Goal: Information Seeking & Learning: Learn about a topic

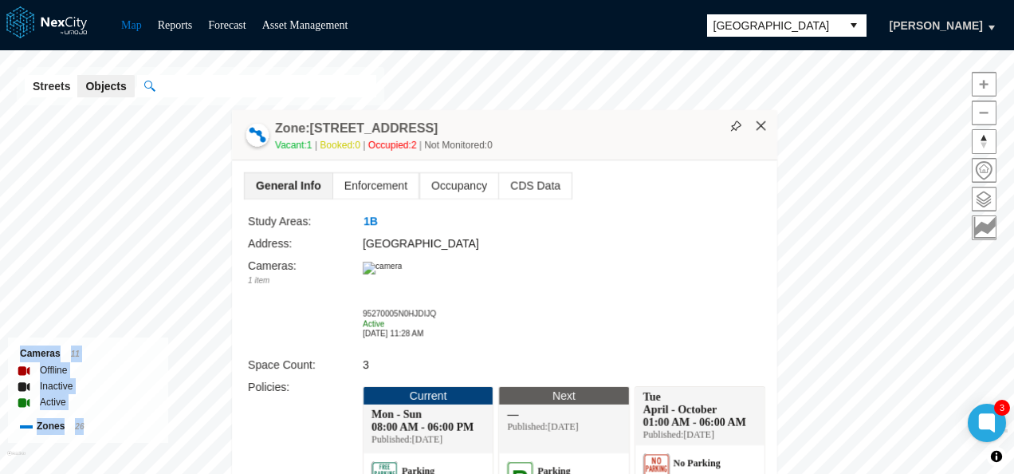
click at [762, 123] on button "×" at bounding box center [761, 126] width 14 height 14
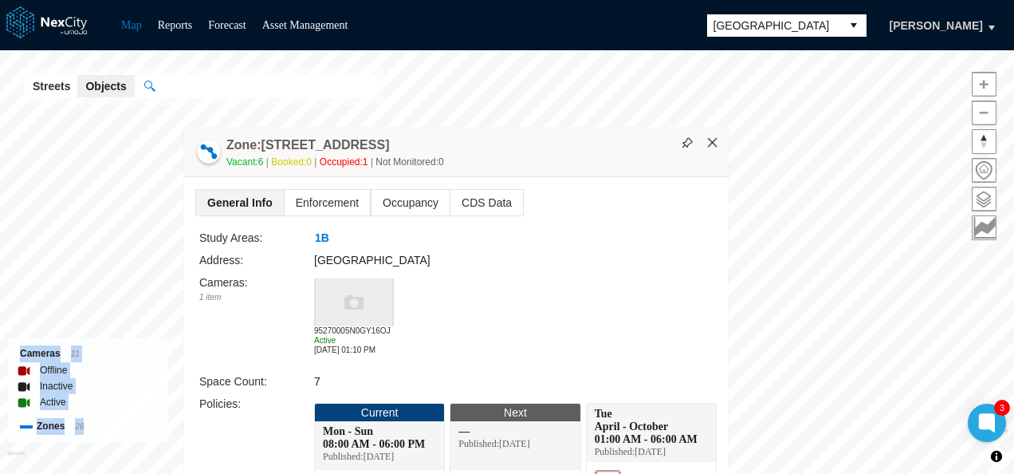
click at [718, 139] on button "×" at bounding box center [713, 143] width 14 height 14
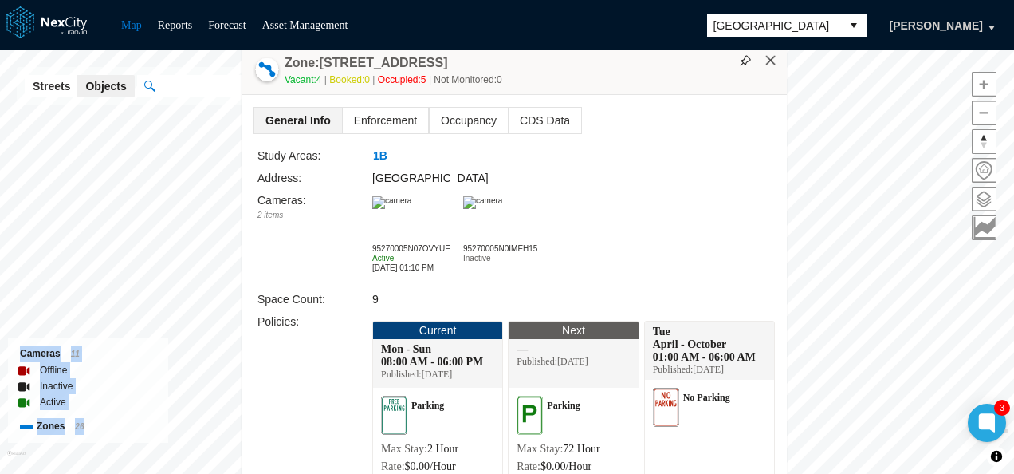
click at [772, 56] on button "×" at bounding box center [771, 60] width 14 height 14
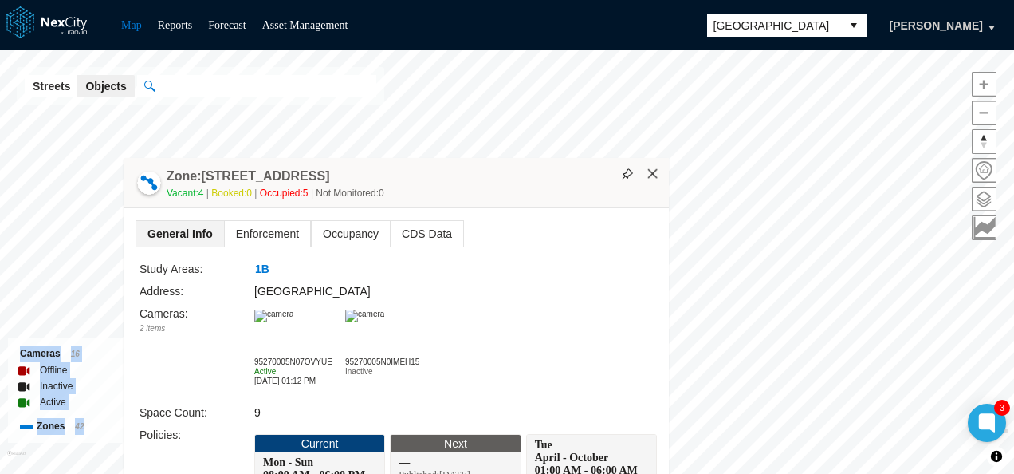
click at [655, 167] on button "×" at bounding box center [653, 174] width 14 height 14
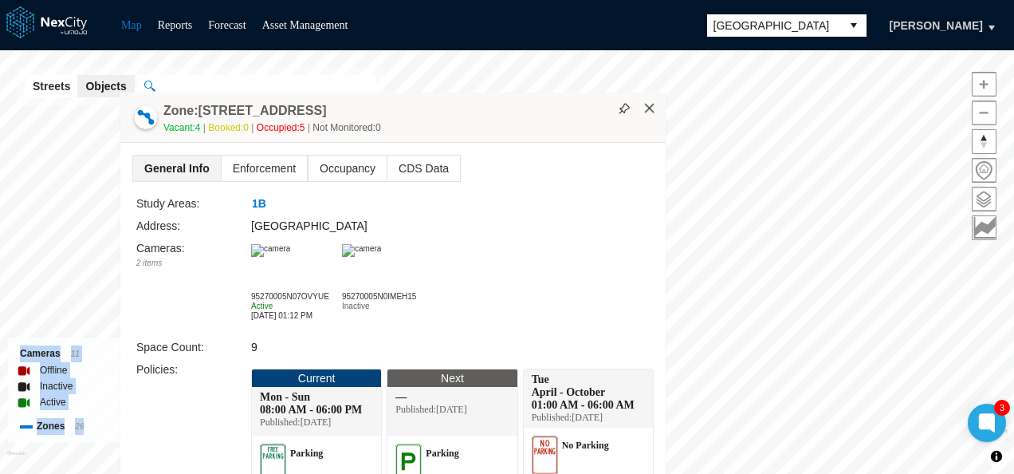
click at [653, 110] on button "×" at bounding box center [650, 108] width 14 height 14
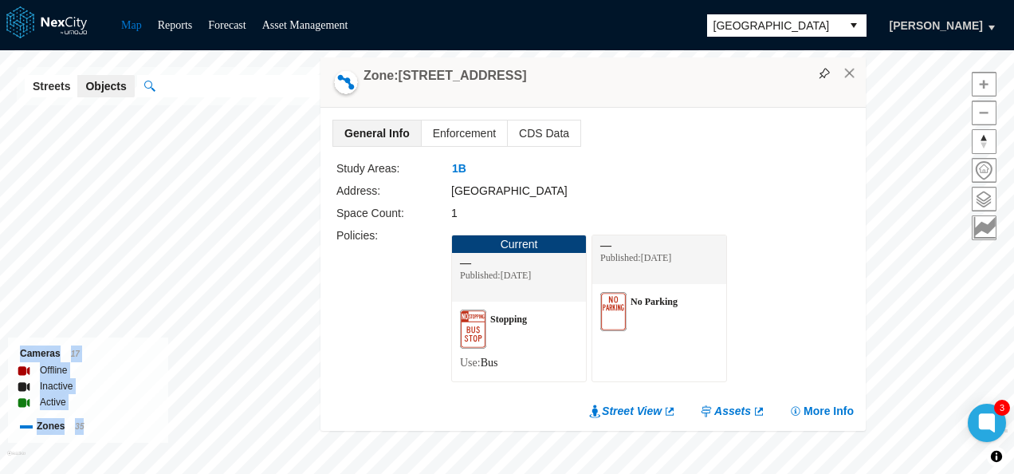
click at [852, 82] on div "Zone: [STREET_ADDRESS]" at bounding box center [593, 82] width 545 height 50
click at [847, 69] on button "×" at bounding box center [850, 73] width 14 height 14
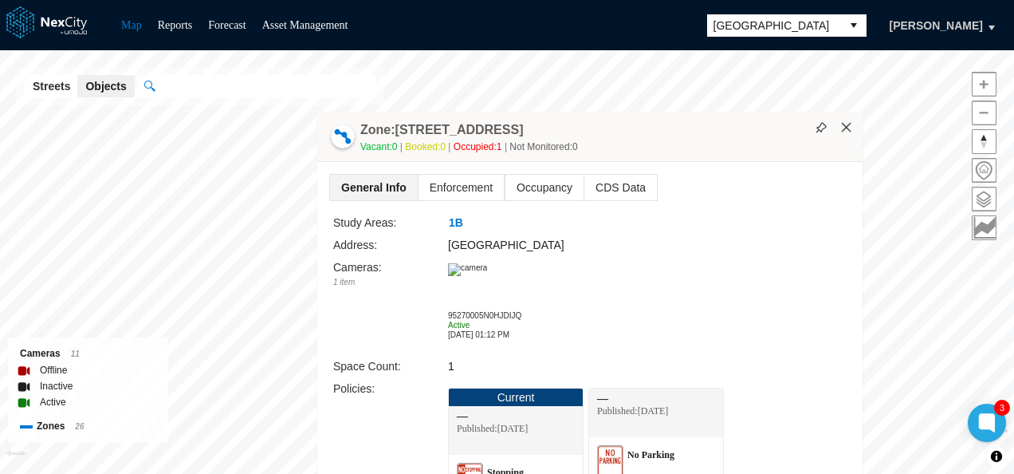
click at [848, 124] on button "×" at bounding box center [847, 127] width 14 height 14
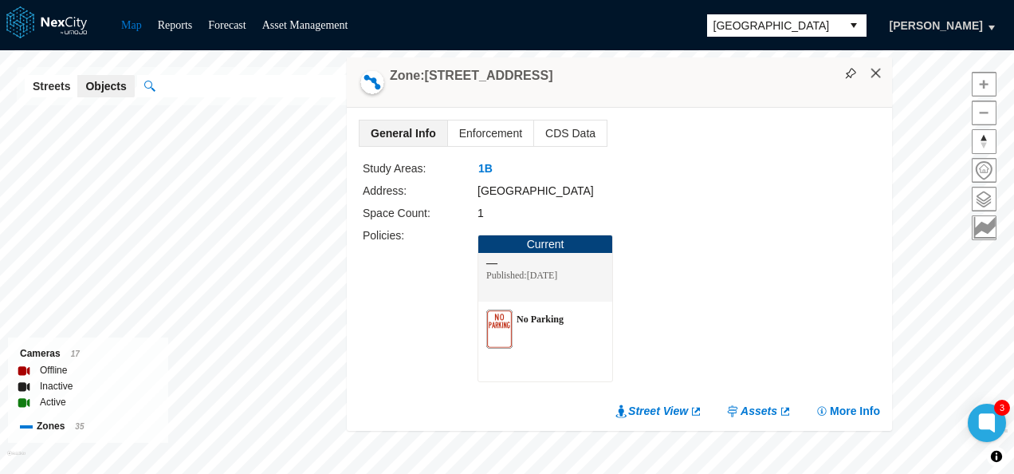
click at [879, 73] on button "×" at bounding box center [876, 73] width 14 height 14
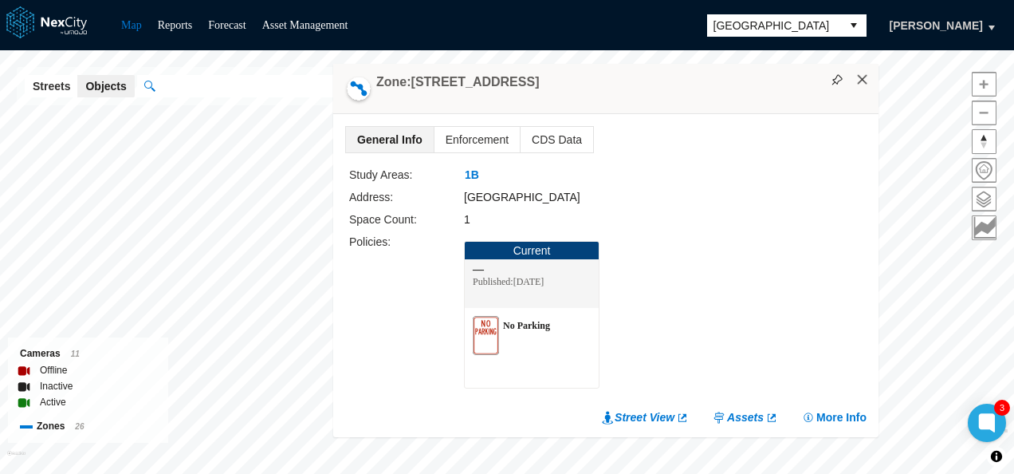
click at [863, 79] on button "×" at bounding box center [863, 80] width 14 height 14
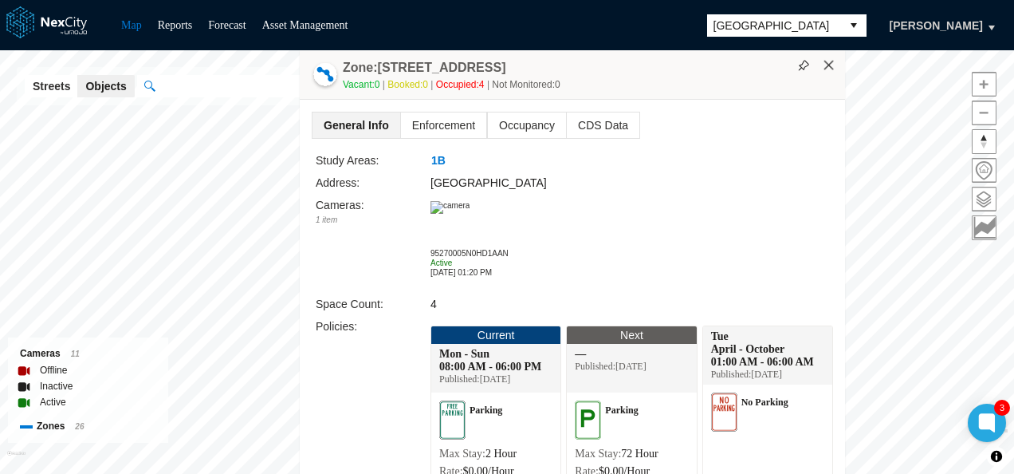
click at [831, 65] on button "×" at bounding box center [829, 65] width 14 height 14
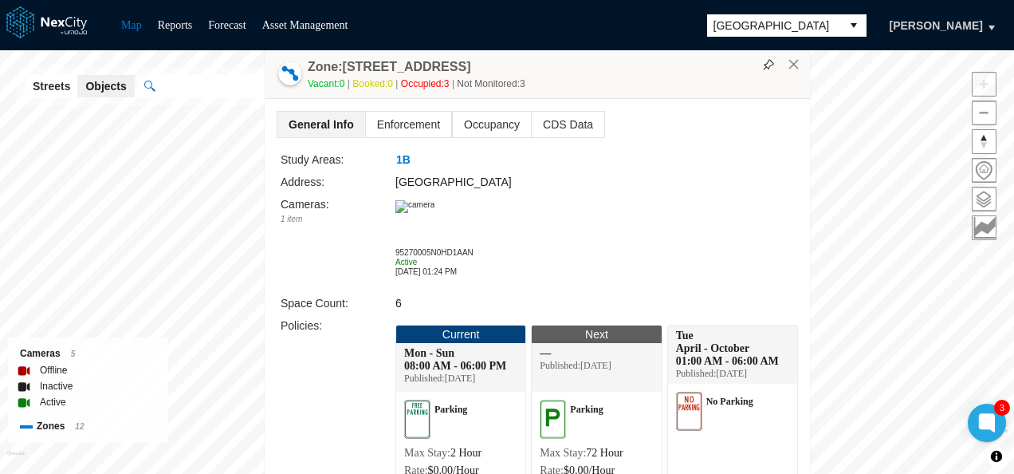
click at [793, 70] on div "Zone: [GEOGRAPHIC_DATA] 73 Vacant: 0 Booked: 0 Occupied: 3 Not Monitored: 3" at bounding box center [537, 74] width 545 height 50
click at [797, 65] on button "×" at bounding box center [794, 64] width 14 height 14
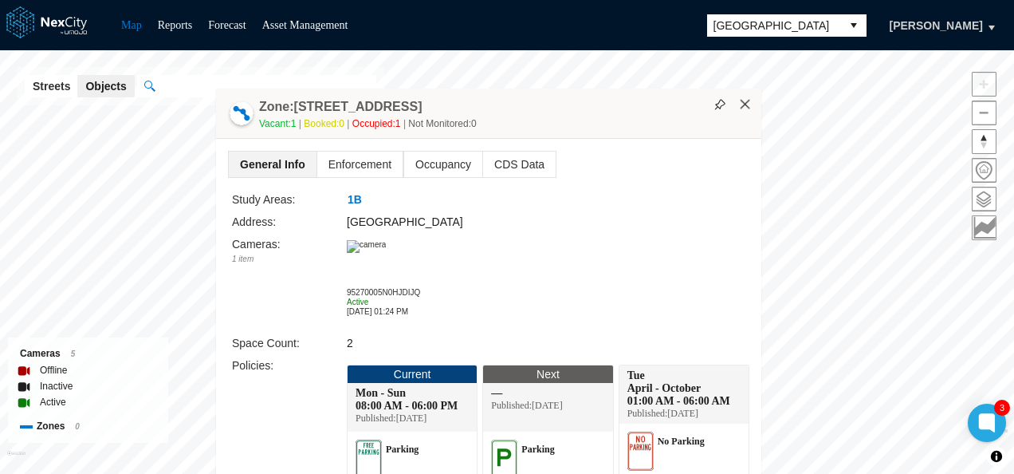
click at [743, 102] on button "×" at bounding box center [745, 104] width 14 height 14
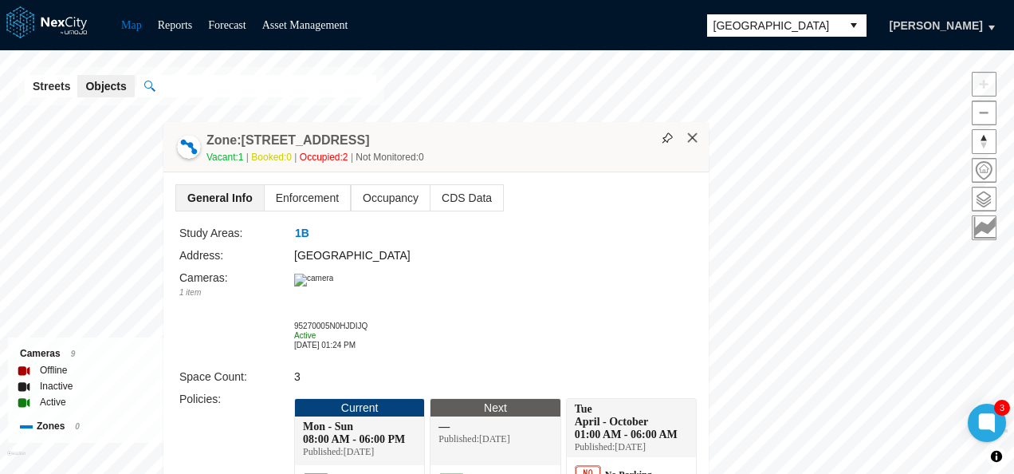
click at [690, 142] on button "×" at bounding box center [693, 138] width 14 height 14
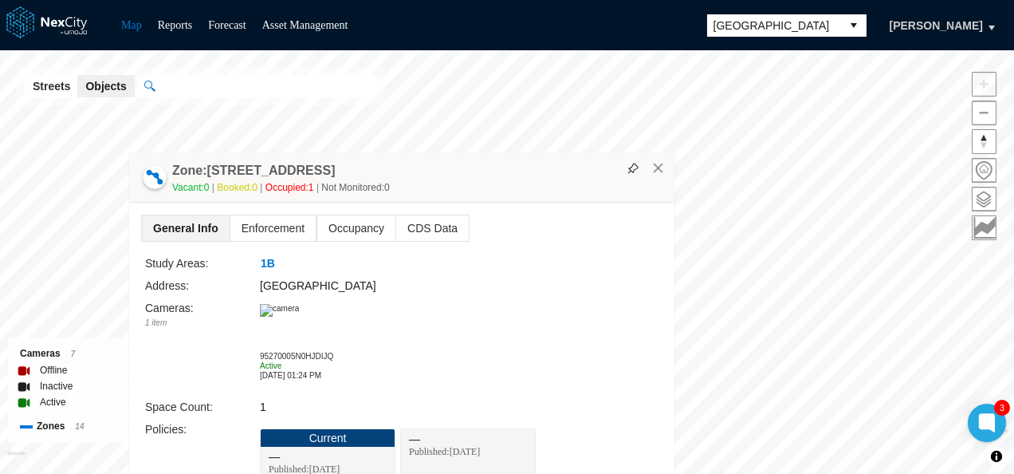
click at [659, 175] on div "Zone: [GEOGRAPHIC_DATA] 78 Vacant: 0 Booked: 0 Occupied: 1 Not Monitored: 0" at bounding box center [401, 177] width 545 height 50
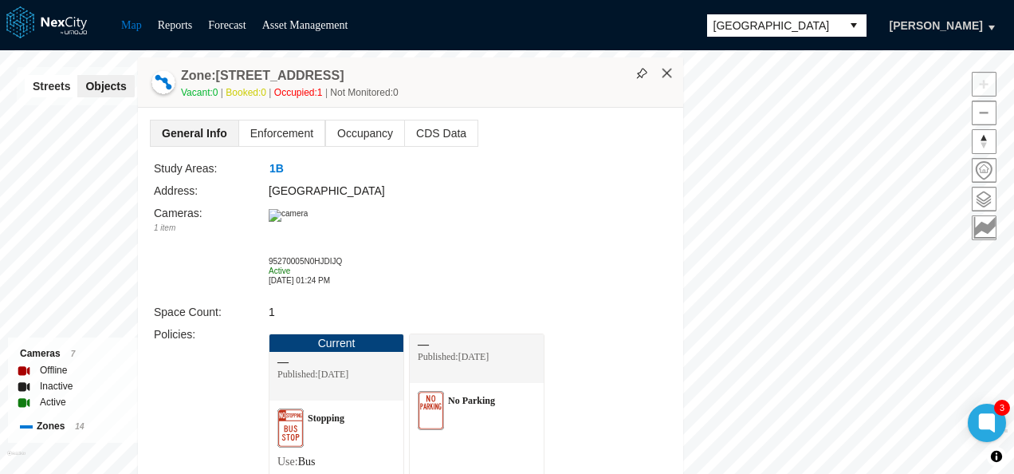
click at [662, 75] on button "×" at bounding box center [667, 73] width 14 height 14
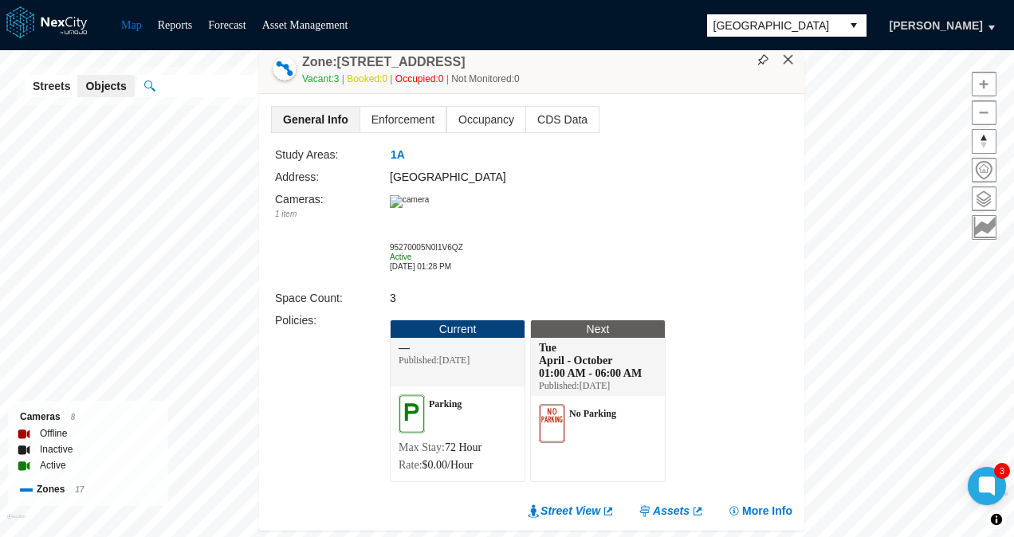
click at [789, 65] on button "×" at bounding box center [788, 60] width 14 height 14
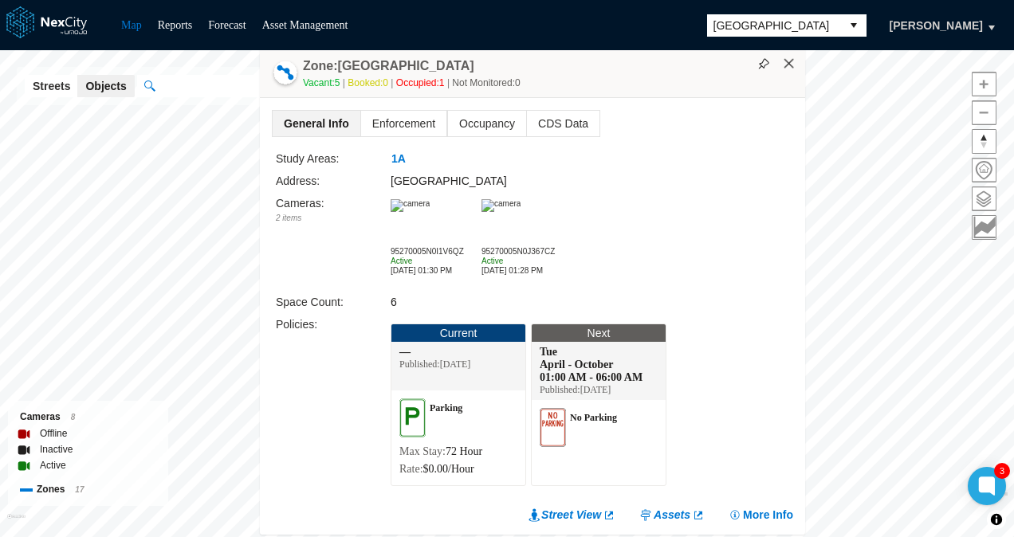
click at [789, 66] on button "×" at bounding box center [789, 64] width 14 height 14
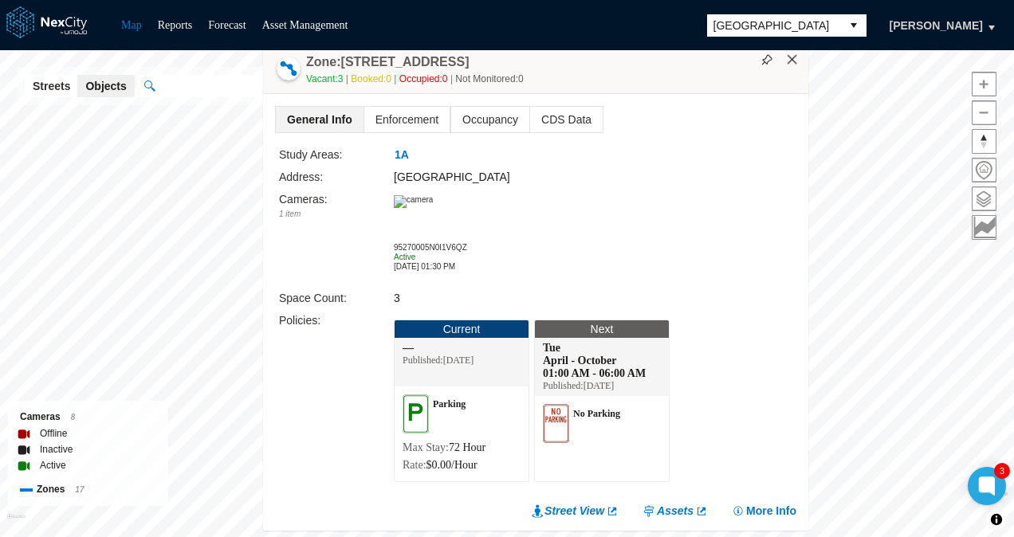
click at [796, 63] on button "×" at bounding box center [792, 60] width 14 height 14
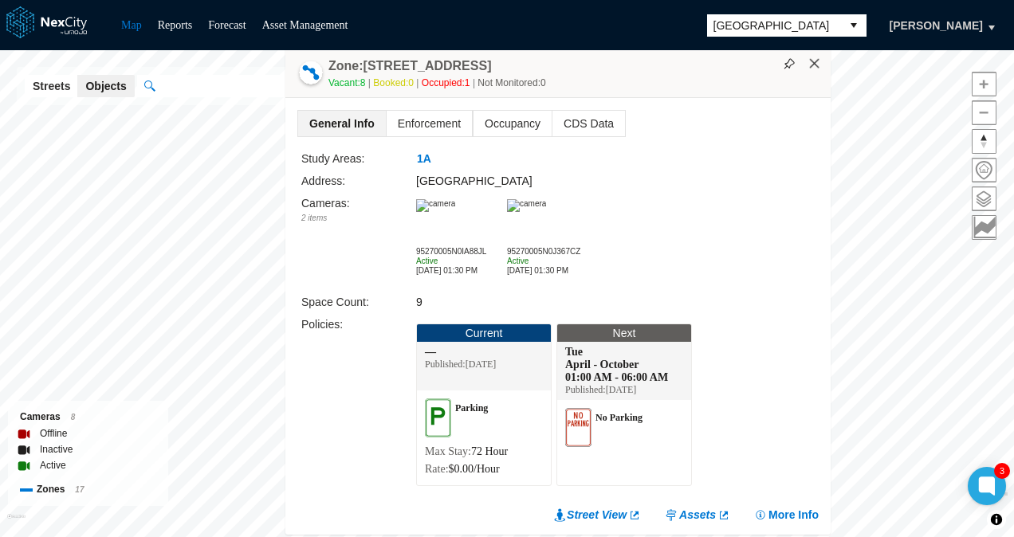
click at [814, 69] on button "×" at bounding box center [815, 64] width 14 height 14
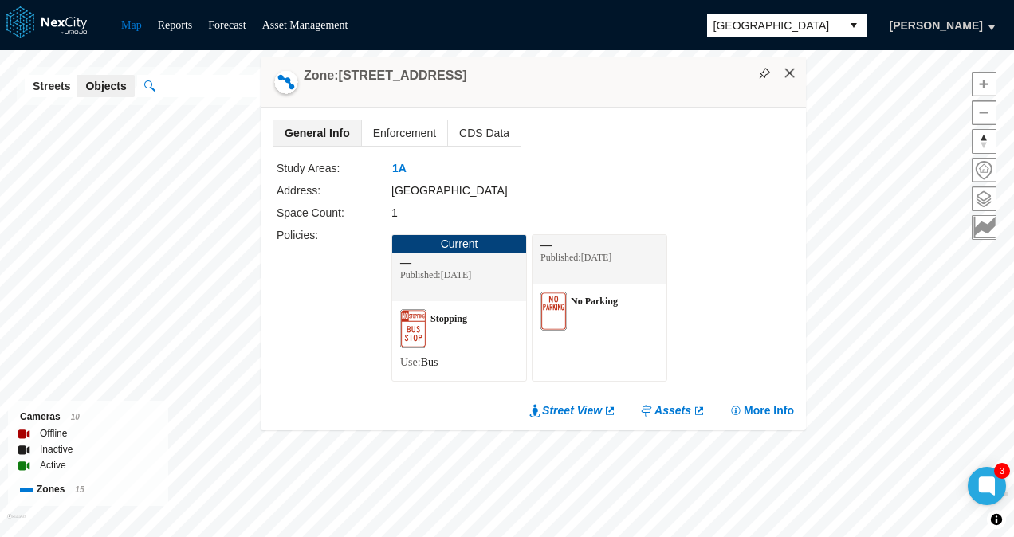
click at [793, 77] on button "×" at bounding box center [790, 73] width 14 height 14
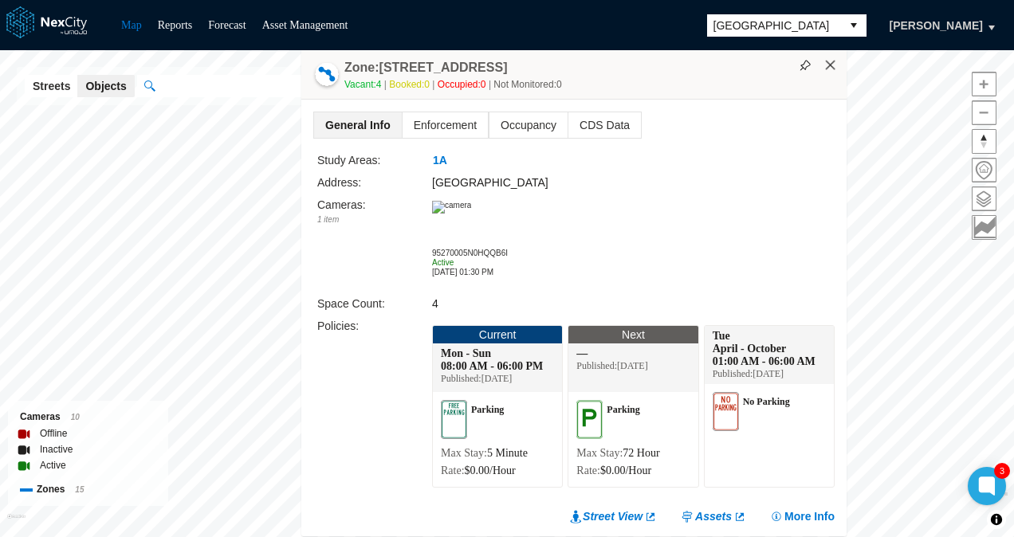
click at [832, 62] on button "×" at bounding box center [831, 65] width 14 height 14
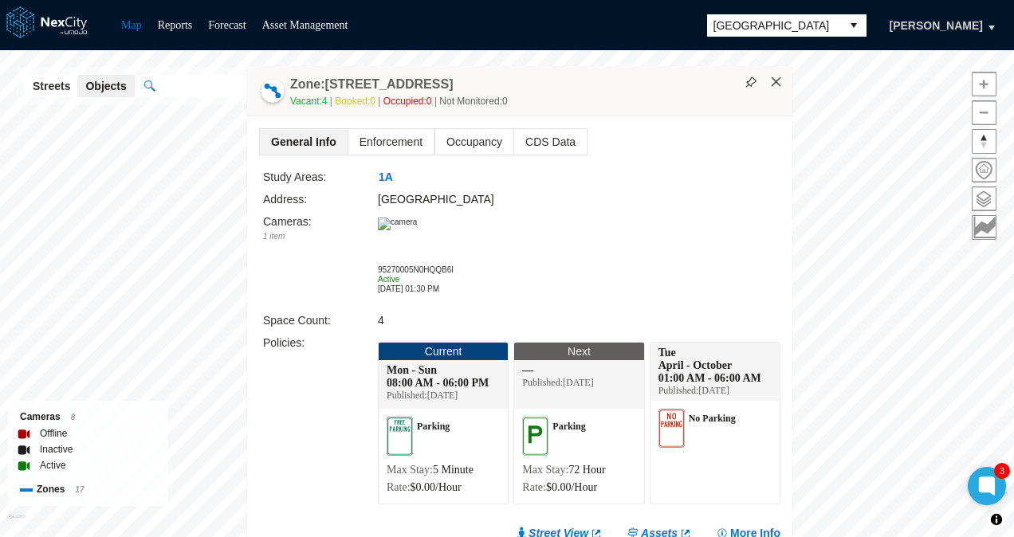
click at [781, 79] on button "×" at bounding box center [776, 82] width 14 height 14
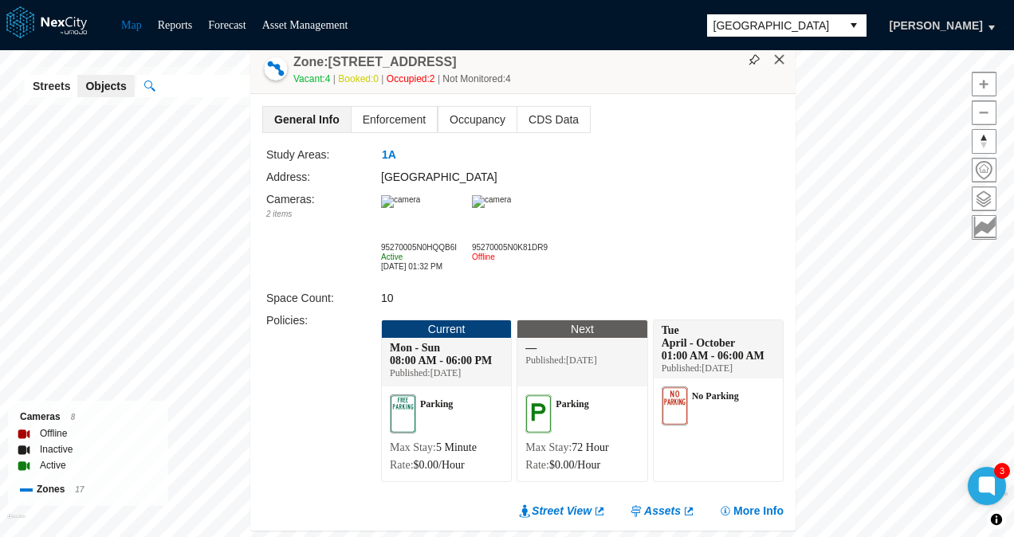
click at [780, 56] on button "×" at bounding box center [780, 60] width 14 height 14
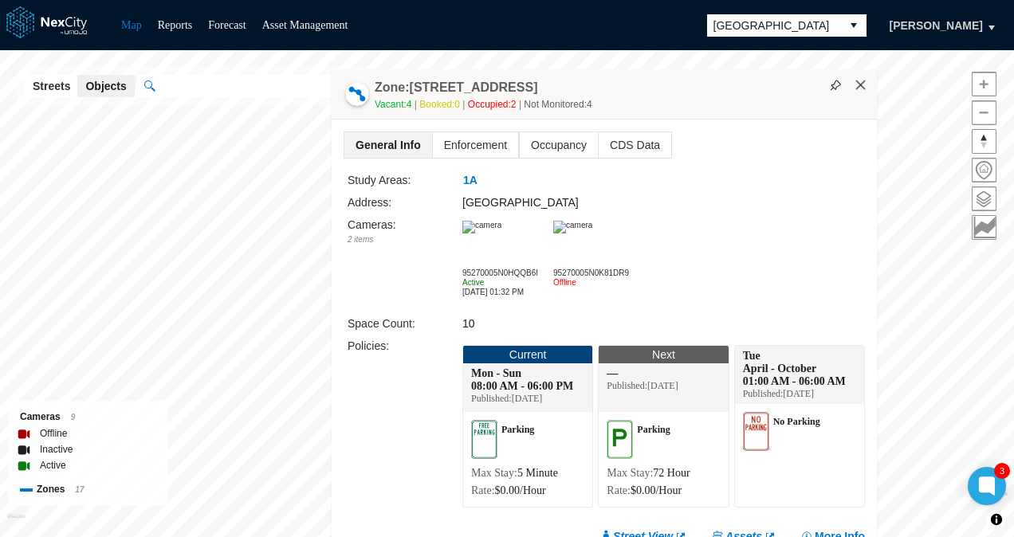
click at [866, 83] on button "×" at bounding box center [861, 85] width 14 height 14
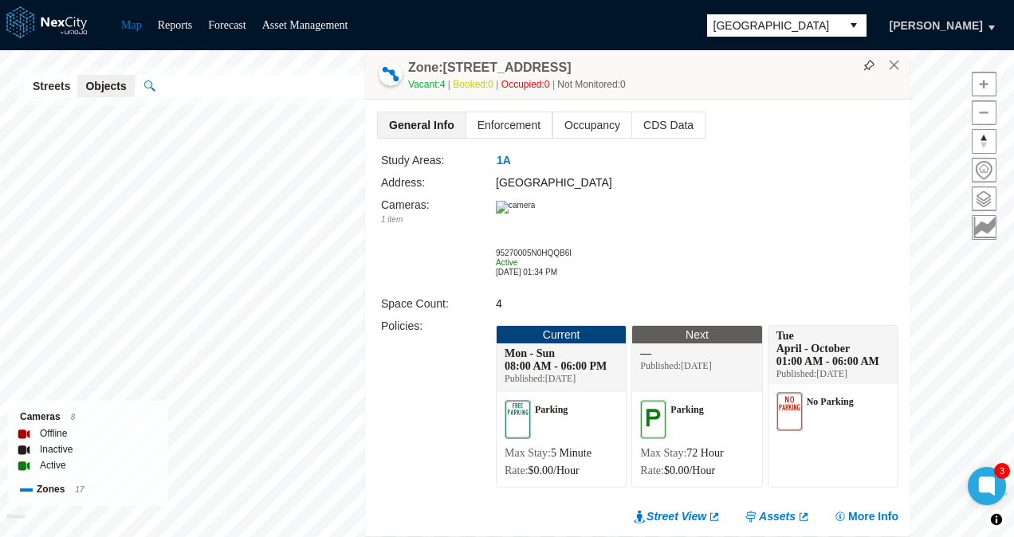
click at [905, 69] on div "Zone: [GEOGRAPHIC_DATA] 48 Vacant: 4 Booked: 0 Occupied: 0 Not Monitored: 0" at bounding box center [637, 74] width 545 height 50
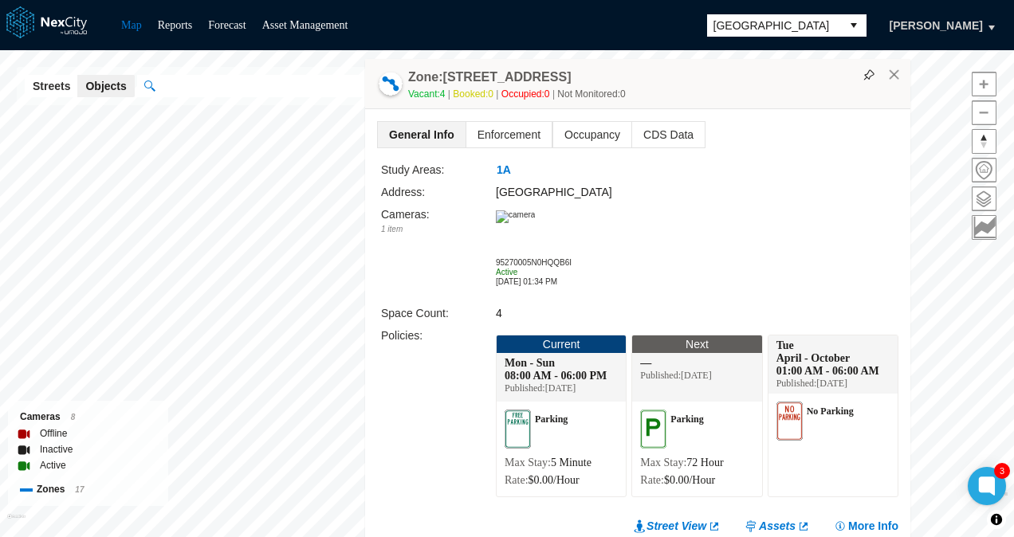
click at [901, 65] on div "Zone: [GEOGRAPHIC_DATA] 48 Vacant: 4 Booked: 0 Occupied: 0 Not Monitored: 0" at bounding box center [637, 84] width 545 height 50
click at [898, 73] on button "×" at bounding box center [894, 75] width 14 height 14
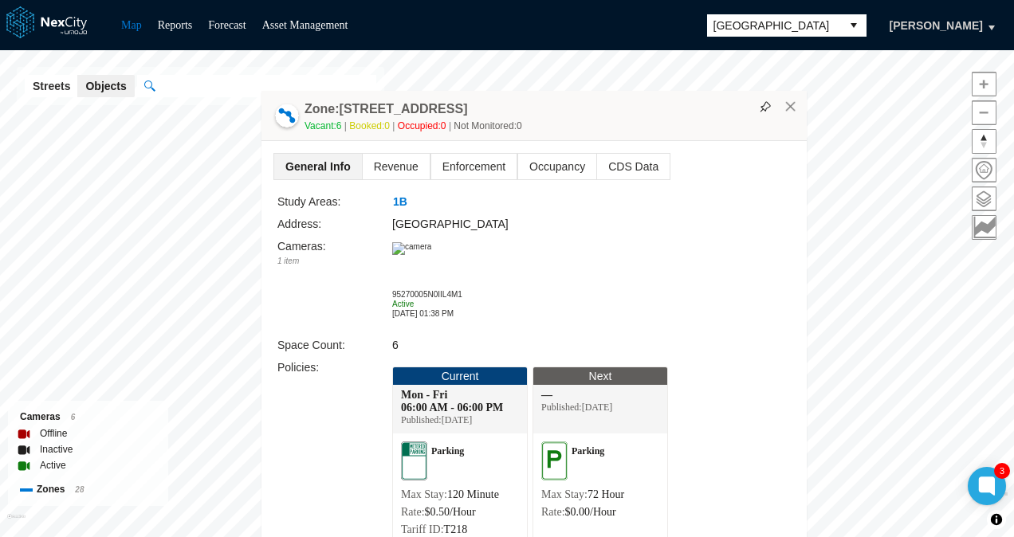
click at [431, 255] on img at bounding box center [411, 248] width 39 height 13
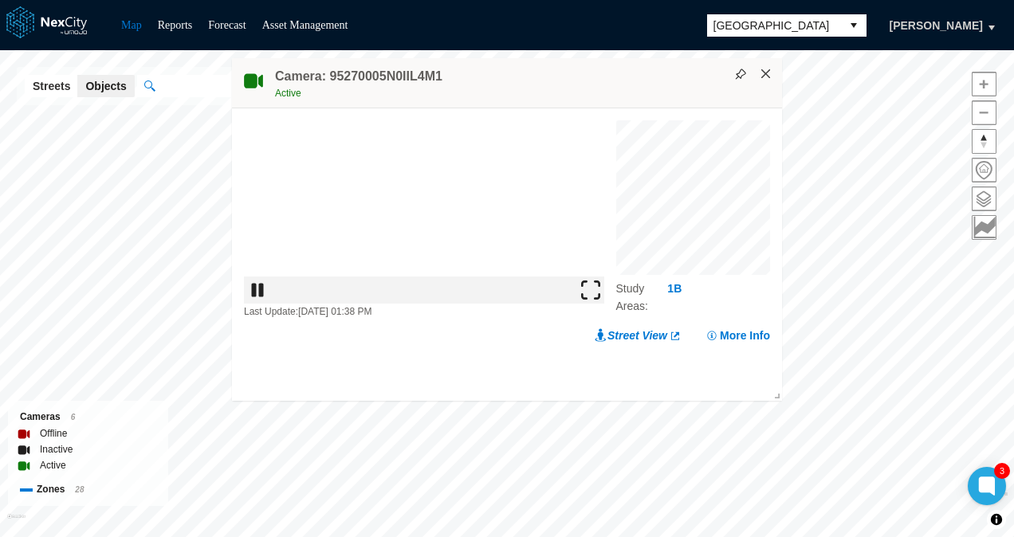
click at [766, 79] on button "×" at bounding box center [766, 74] width 14 height 14
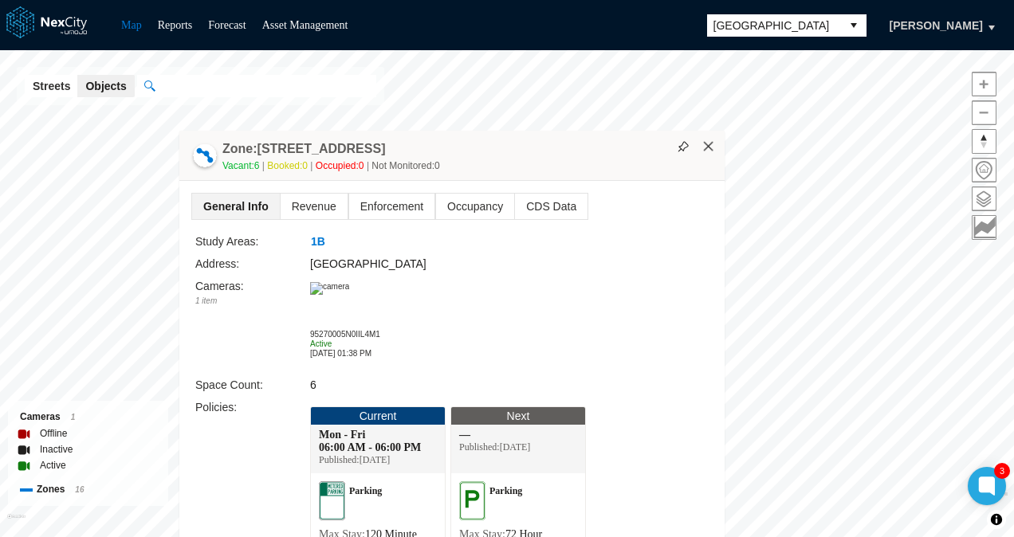
click at [714, 140] on button "×" at bounding box center [709, 147] width 14 height 14
